Goal: Task Accomplishment & Management: Use online tool/utility

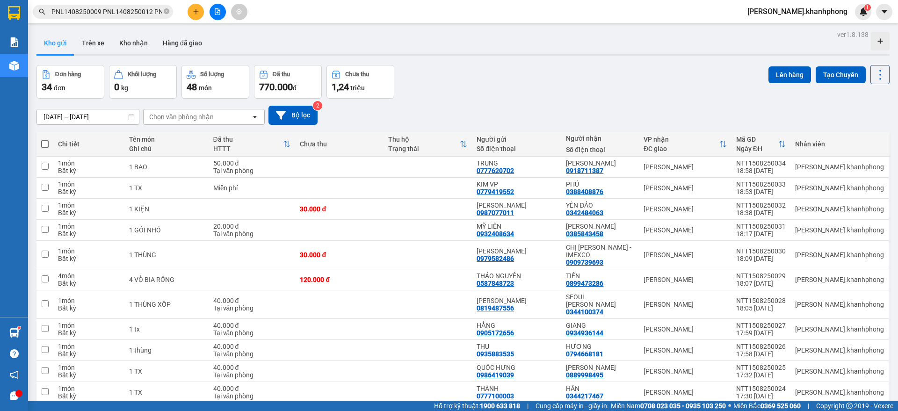
click at [44, 142] on span at bounding box center [44, 143] width 7 height 7
click at [45, 139] on input "checkbox" at bounding box center [45, 139] width 0 height 0
checkbox input "true"
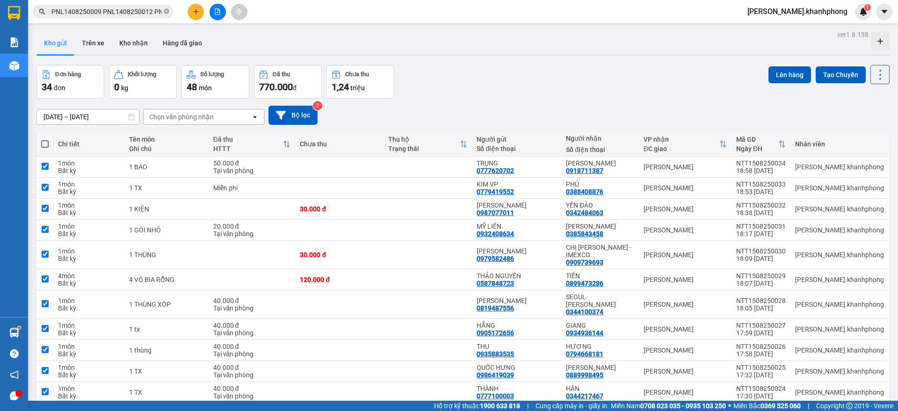
checkbox input "true"
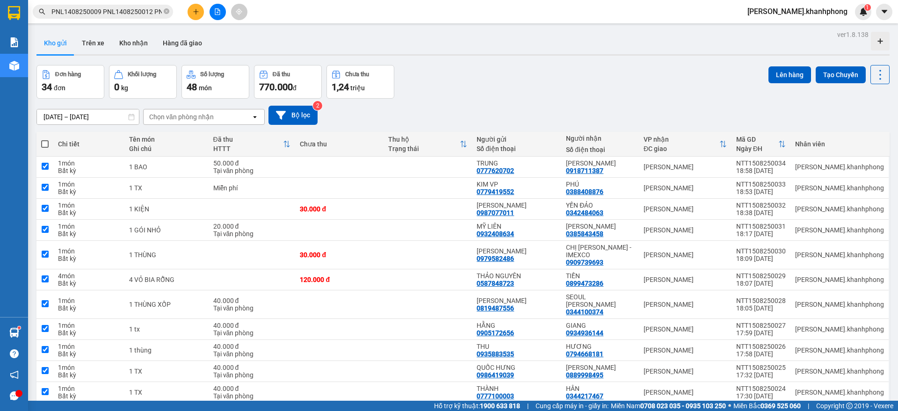
checkbox input "true"
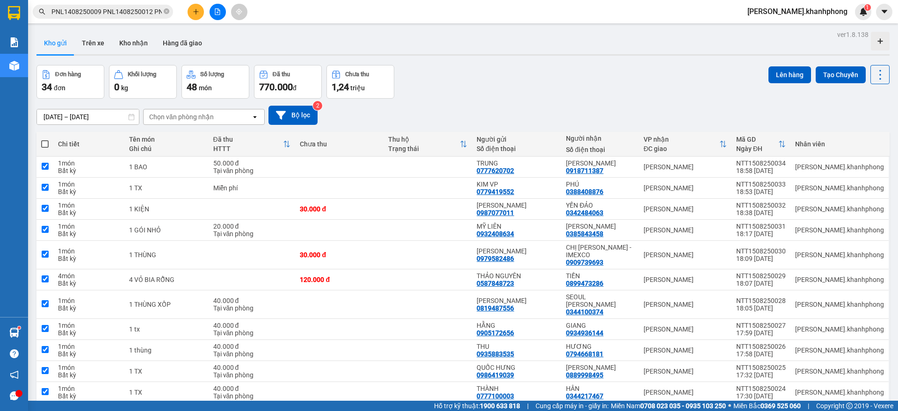
checkbox input "true"
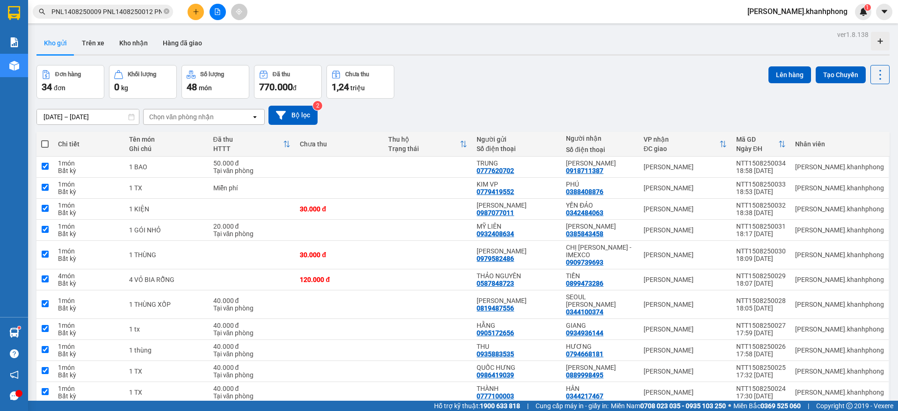
checkbox input "true"
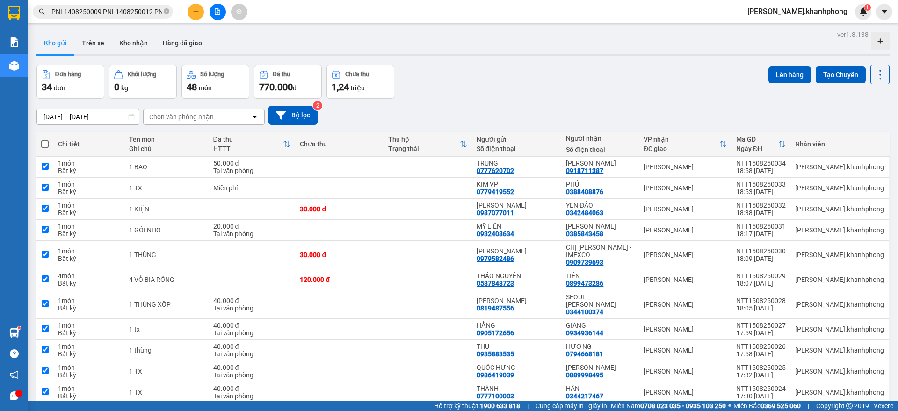
checkbox input "true"
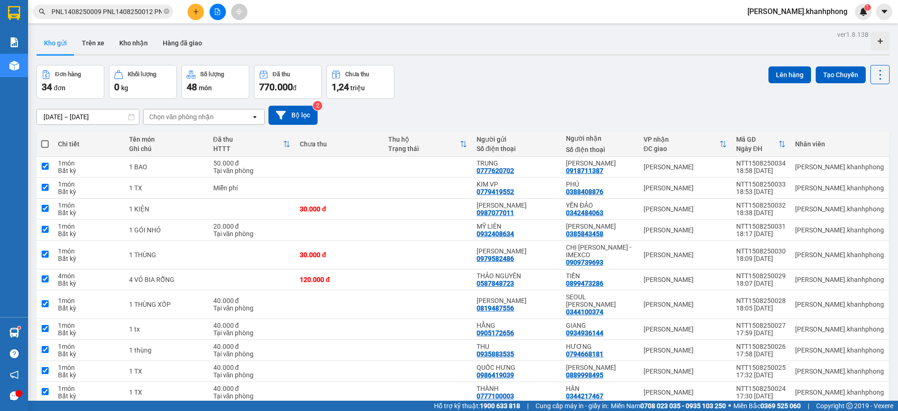
checkbox input "true"
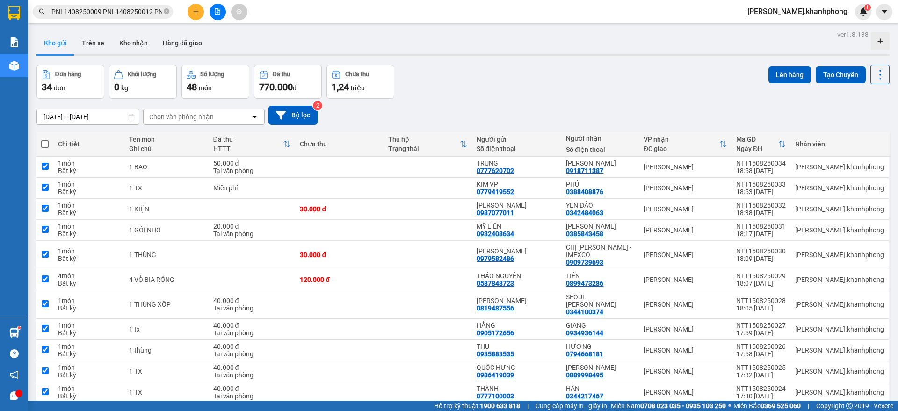
checkbox input "true"
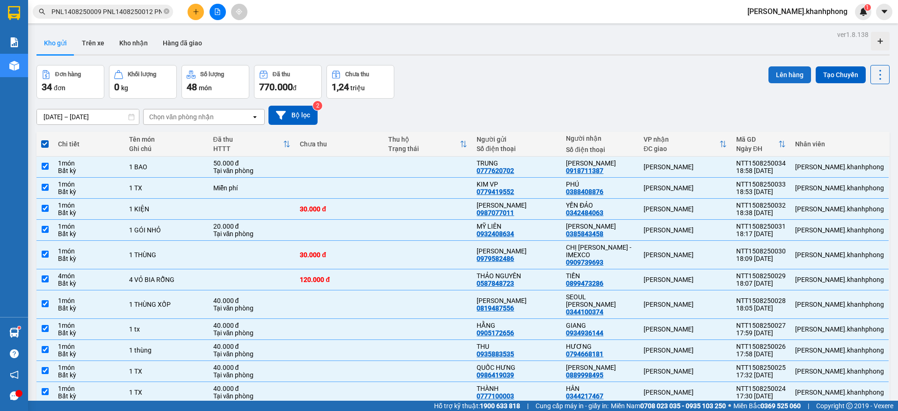
click at [784, 71] on button "Lên hàng" at bounding box center [790, 74] width 43 height 17
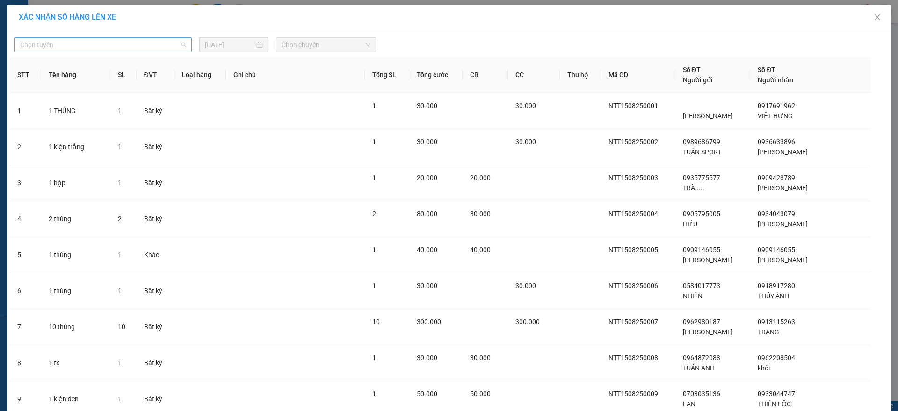
click at [88, 45] on span "Chọn tuyến" at bounding box center [103, 45] width 166 height 14
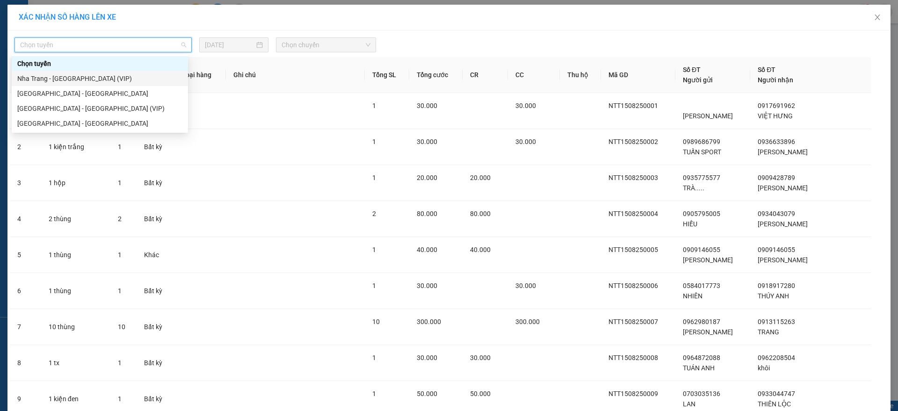
click at [63, 81] on div "Nha Trang - [GEOGRAPHIC_DATA] (VIP)" at bounding box center [99, 78] width 165 height 10
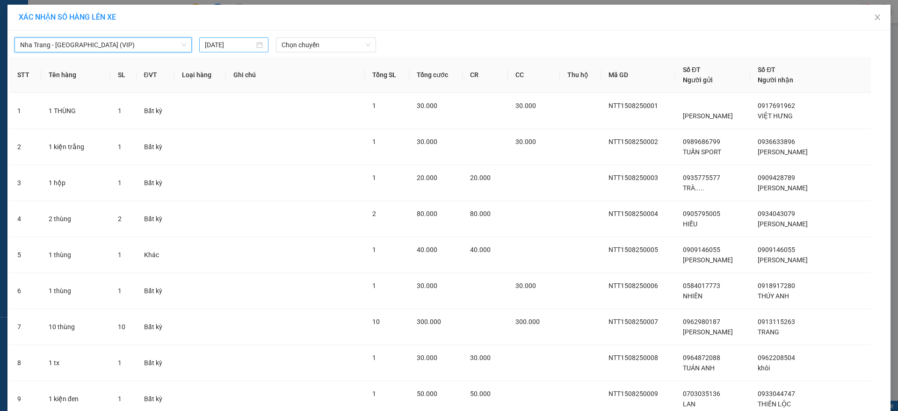
click at [228, 45] on input "[DATE]" at bounding box center [230, 45] width 50 height 10
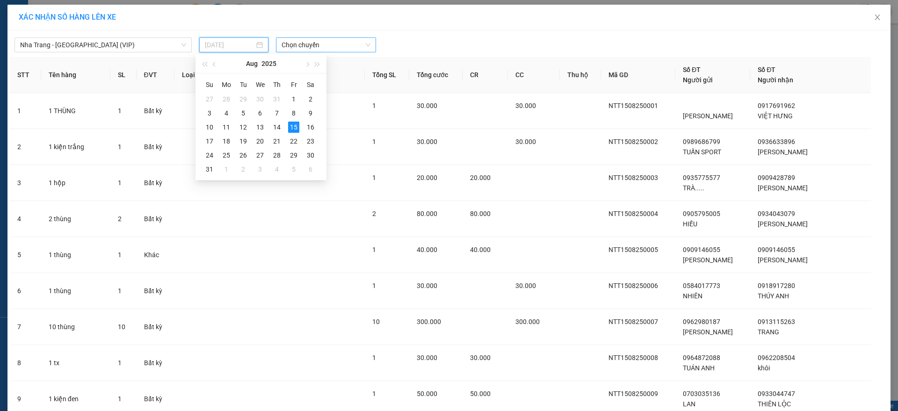
type input "[DATE]"
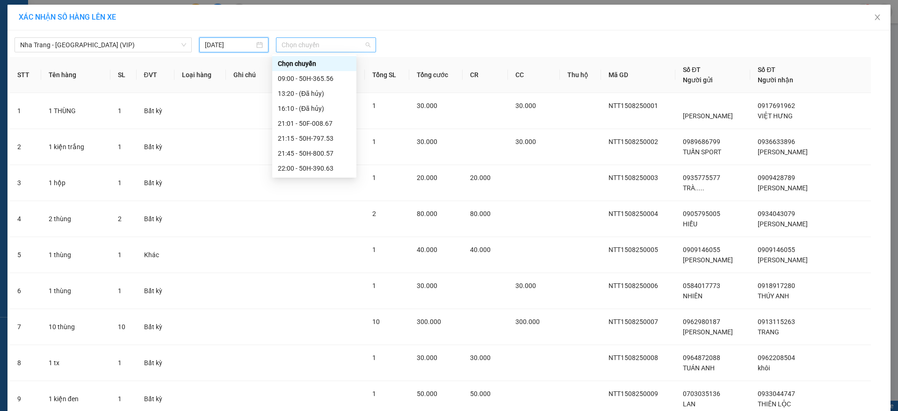
click at [294, 44] on span "Chọn chuyến" at bounding box center [326, 45] width 89 height 14
click at [325, 153] on div "23:05 (TC) - 50H-293.80" at bounding box center [314, 153] width 73 height 10
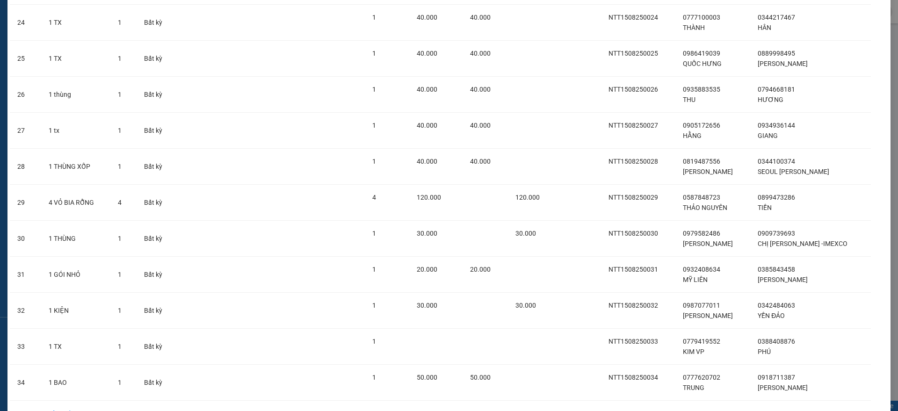
scroll to position [980, 0]
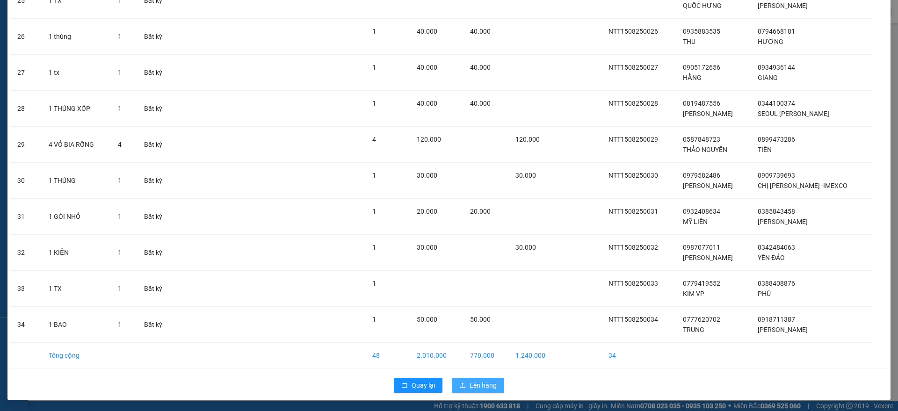
click at [477, 380] on span "Lên hàng" at bounding box center [483, 385] width 27 height 10
